Goal: Transaction & Acquisition: Subscribe to service/newsletter

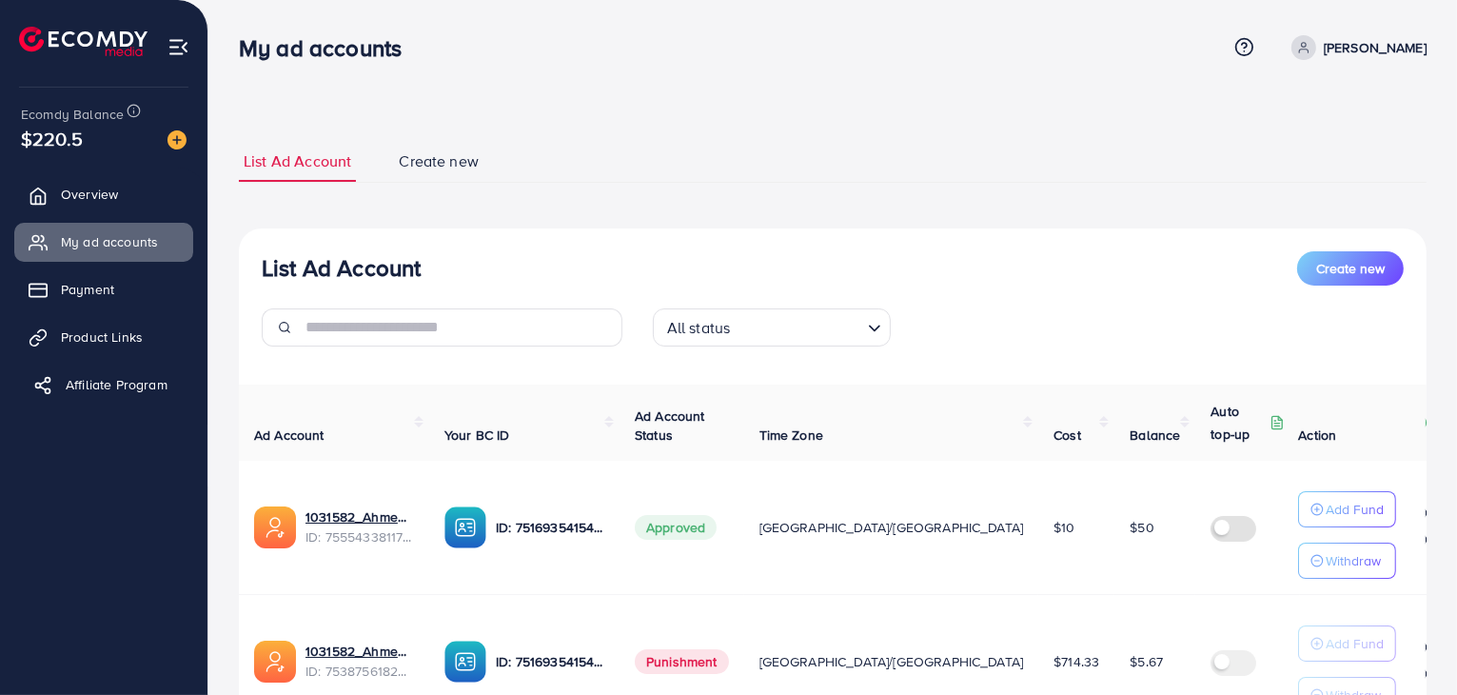
click at [139, 378] on span "Affiliate Program" at bounding box center [117, 384] width 102 height 19
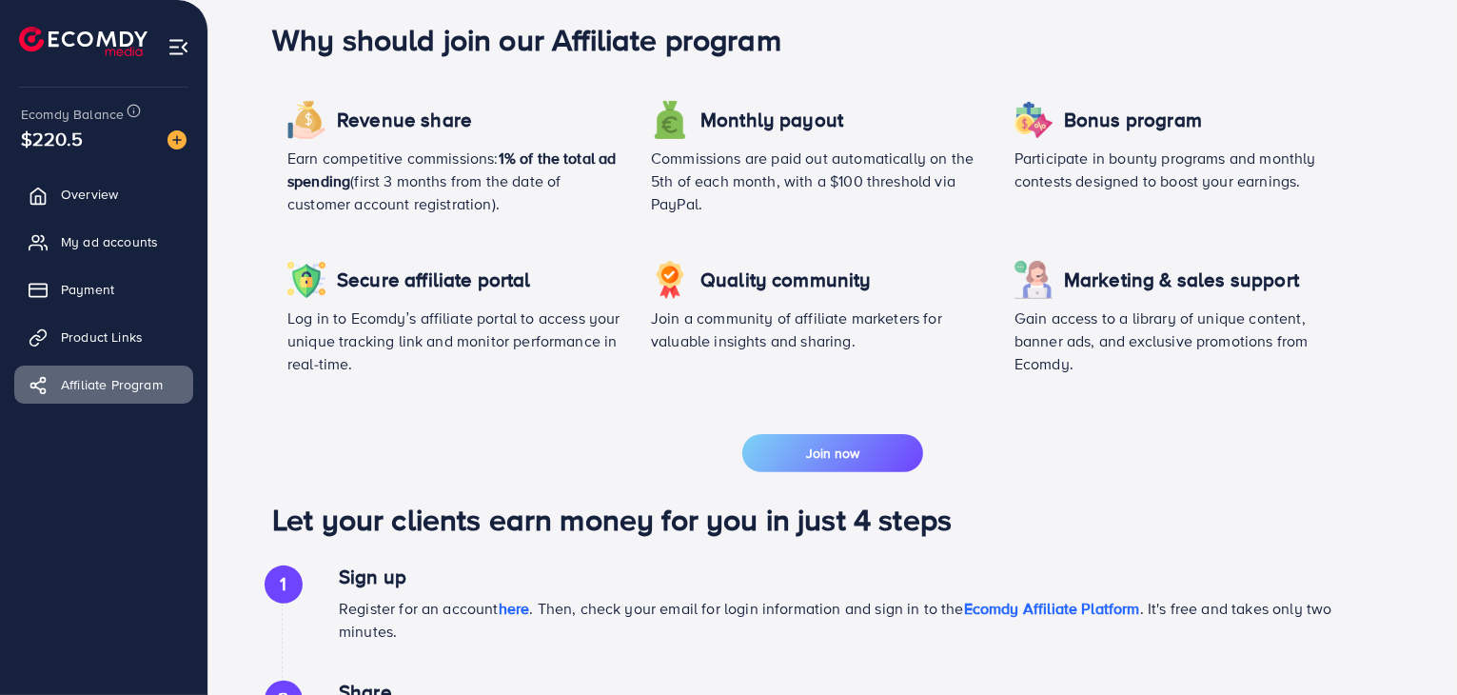
scroll to position [456, 0]
click at [828, 439] on button "Join now" at bounding box center [832, 452] width 181 height 38
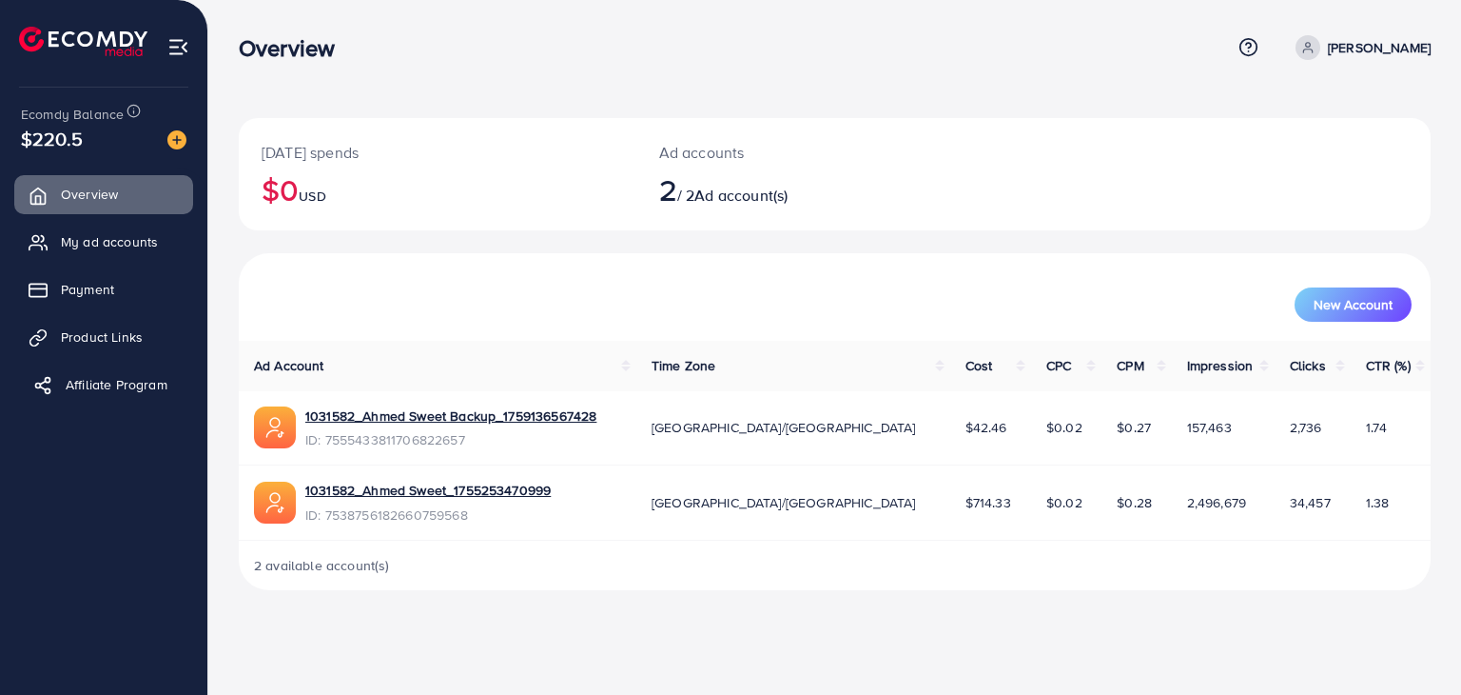
click at [160, 380] on span "Affiliate Program" at bounding box center [117, 384] width 102 height 19
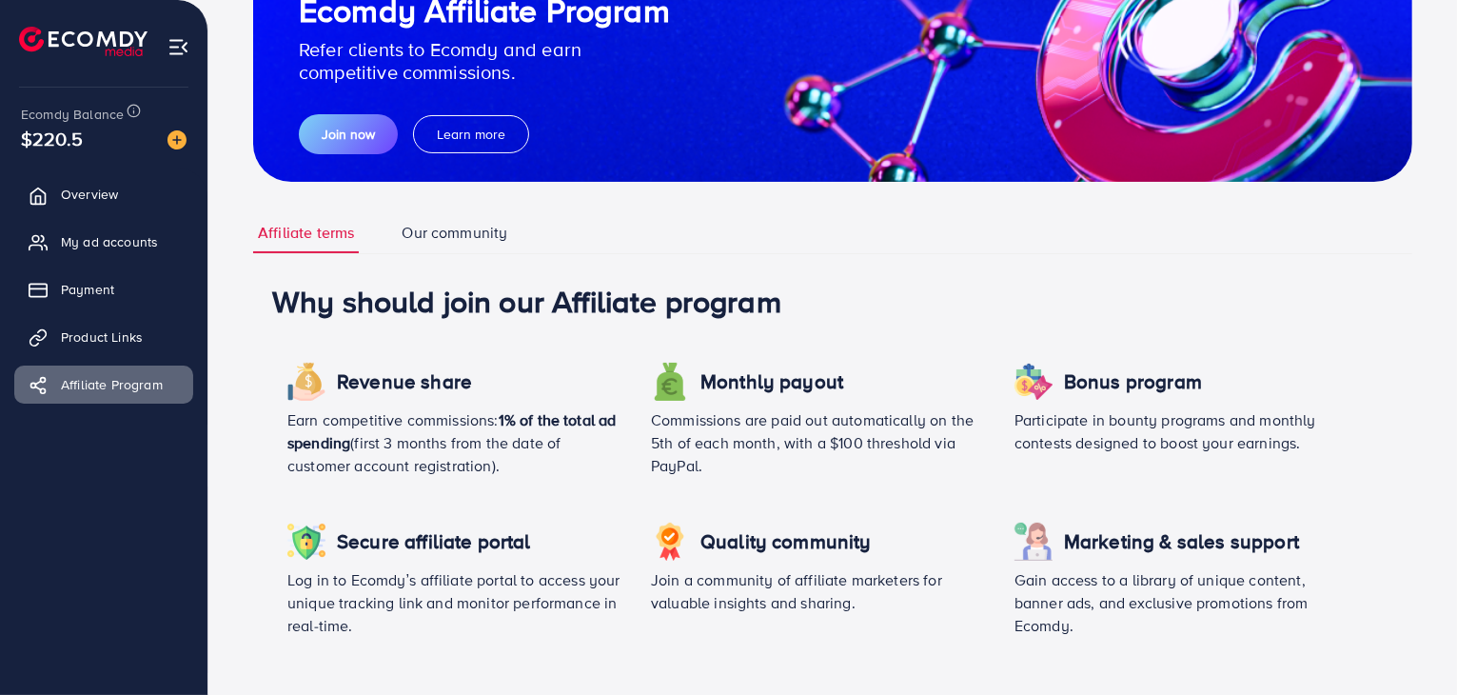
scroll to position [194, 0]
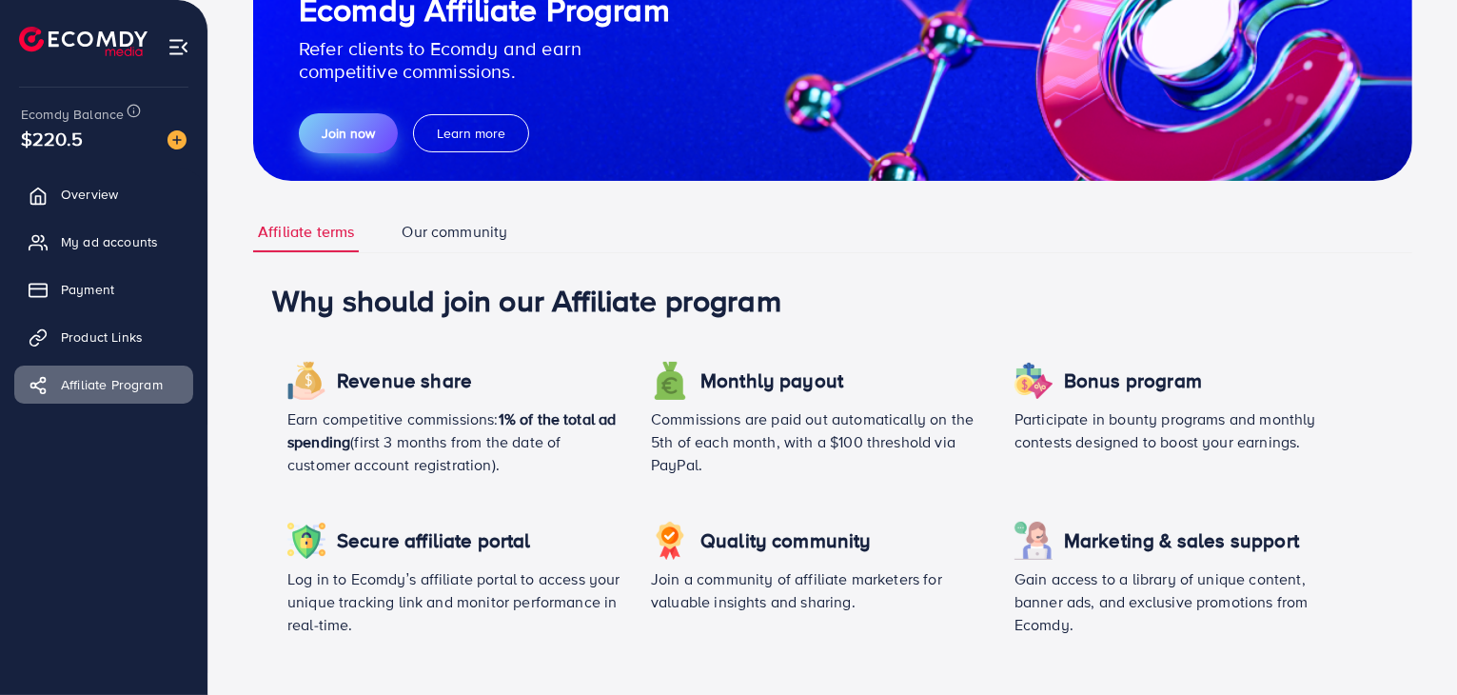
click at [363, 144] on button "Join now" at bounding box center [348, 133] width 99 height 40
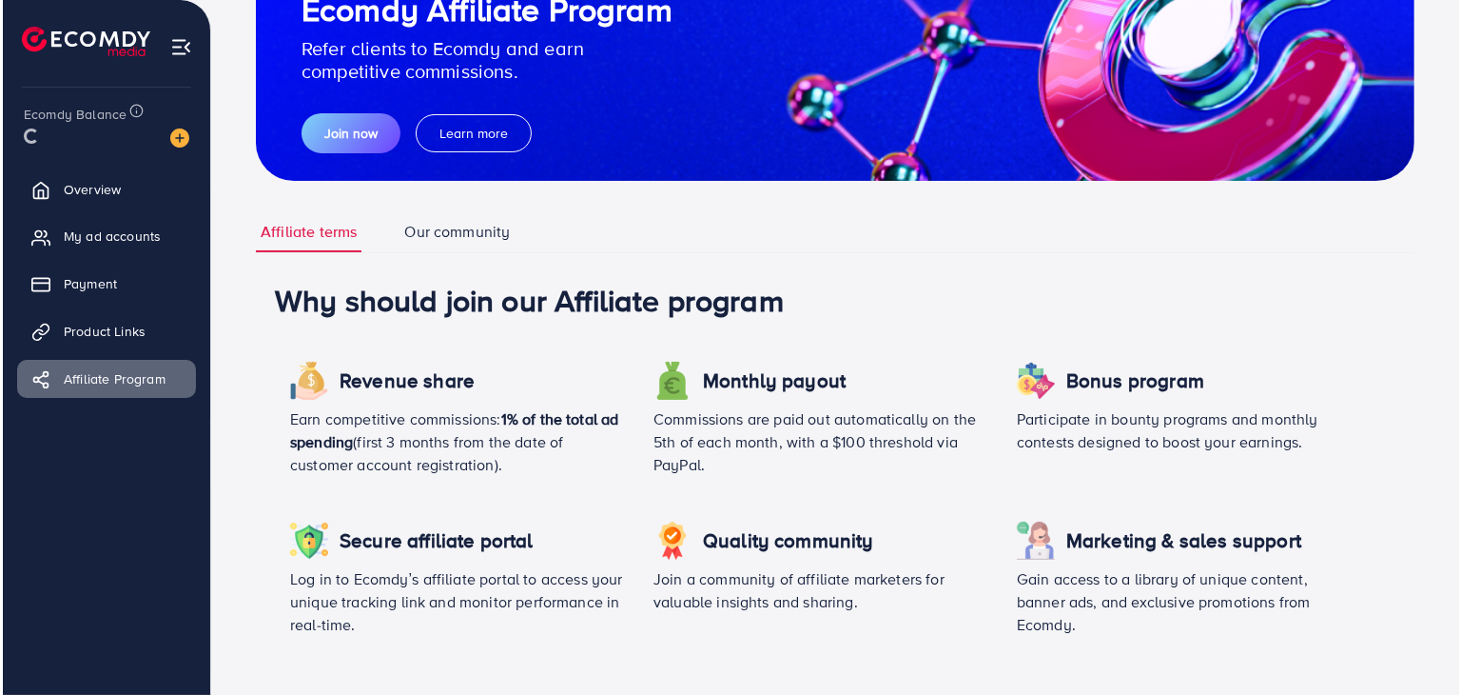
scroll to position [195, 0]
